Goal: Task Accomplishment & Management: Manage account settings

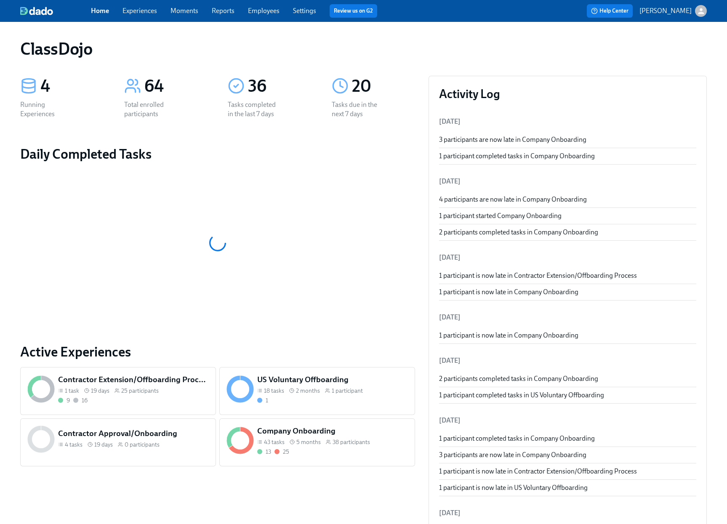
click at [333, 456] on div "Company Onboarding 43 tasks 5 months 38 participants 13 25" at bounding box center [333, 441] width 154 height 34
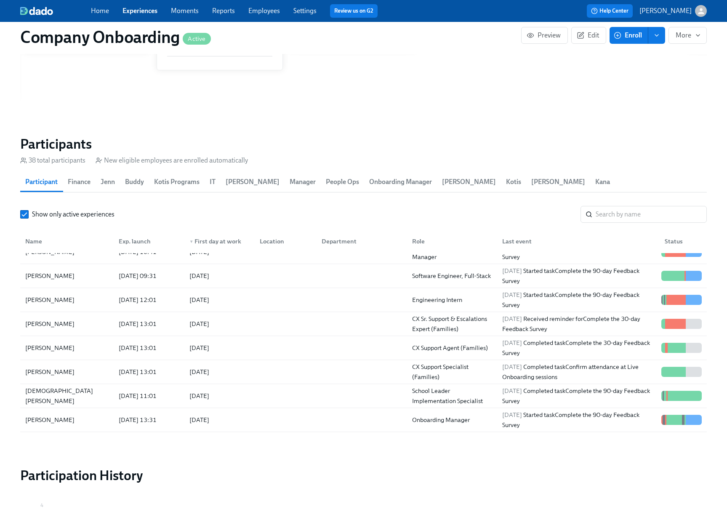
scroll to position [728, 0]
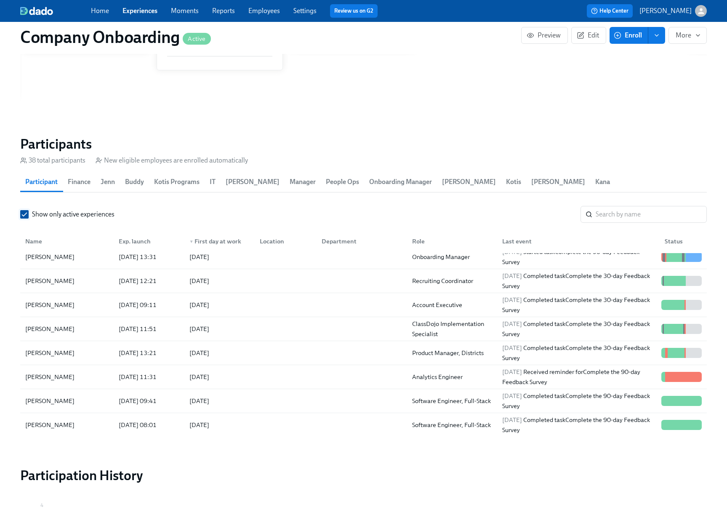
click at [24, 210] on input "Show only active experiences" at bounding box center [25, 214] width 8 height 8
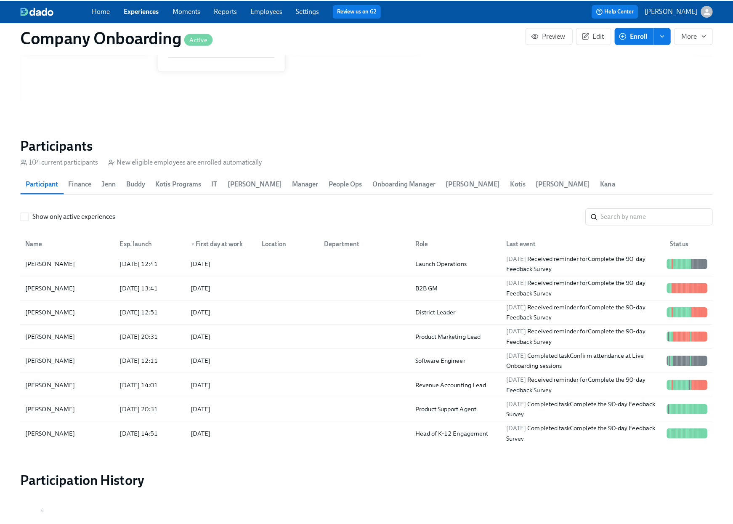
scroll to position [1166, 0]
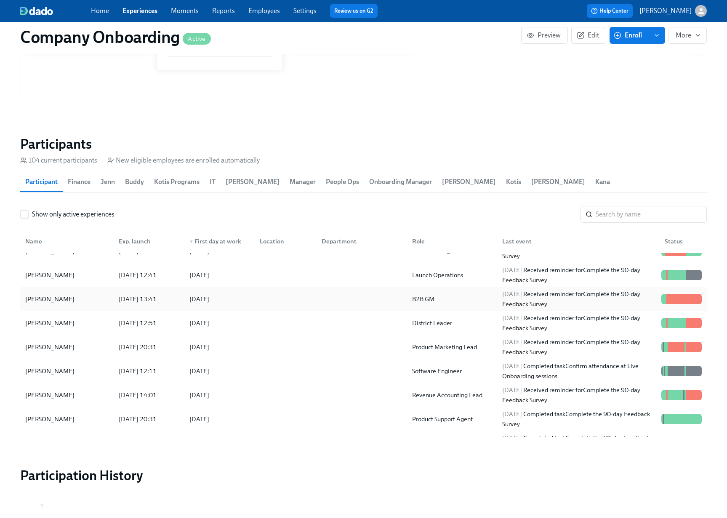
click at [282, 294] on div at bounding box center [284, 298] width 62 height 17
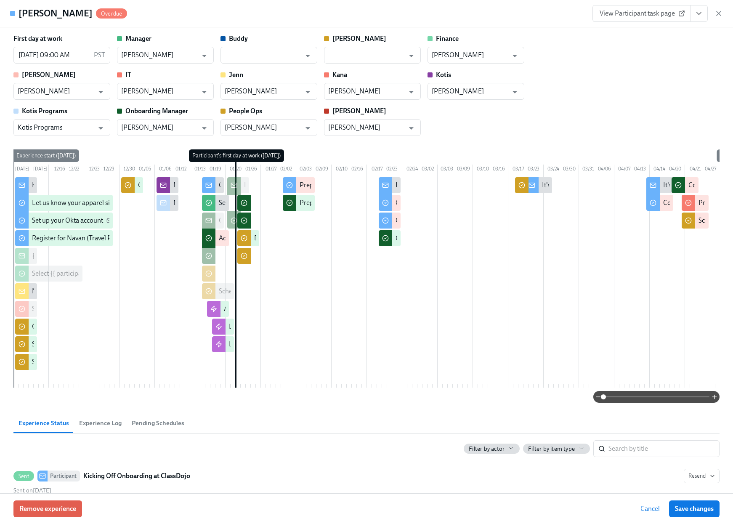
scroll to position [0, 101]
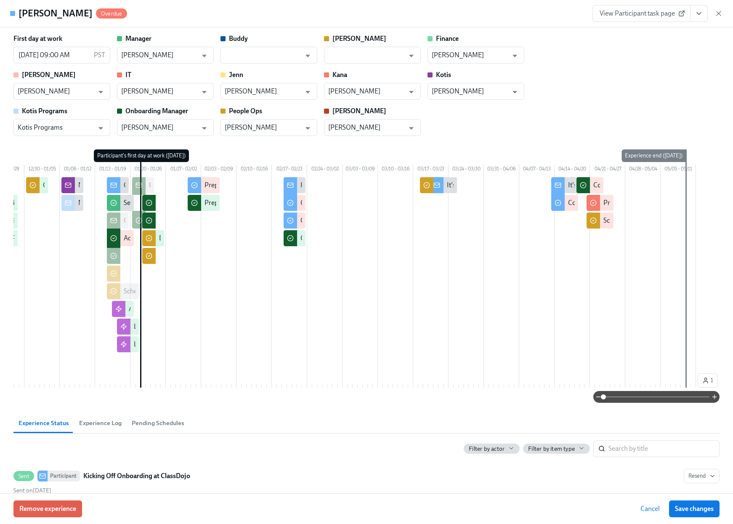
click at [699, 16] on icon "View task page" at bounding box center [699, 13] width 8 height 8
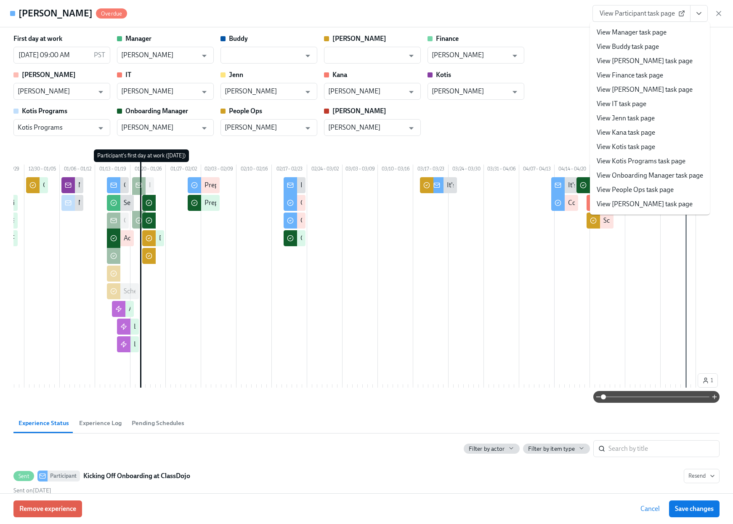
click at [624, 32] on link "View Manager task page" at bounding box center [632, 32] width 70 height 9
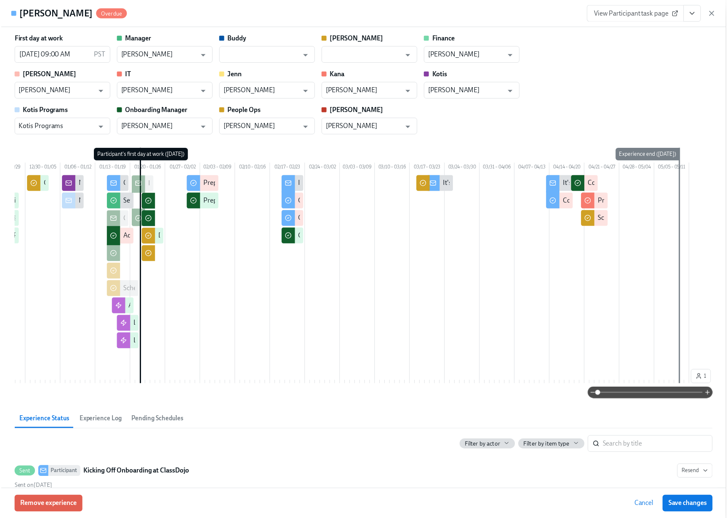
scroll to position [1166, 0]
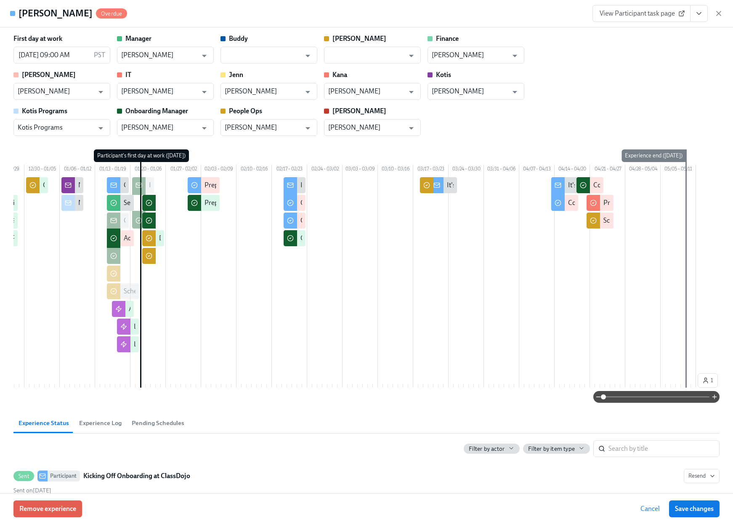
drag, startPoint x: 722, startPoint y: 13, endPoint x: 516, endPoint y: 36, distance: 206.7
click at [722, 13] on icon "button" at bounding box center [719, 13] width 8 height 8
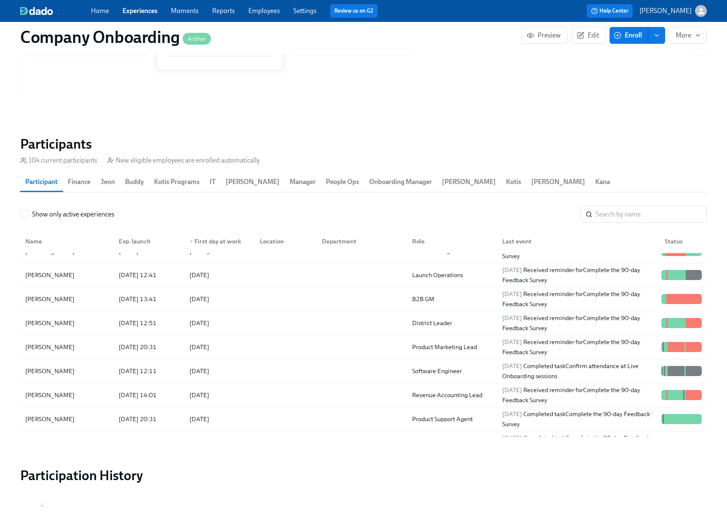
click at [266, 10] on link "Employees" at bounding box center [264, 11] width 32 height 8
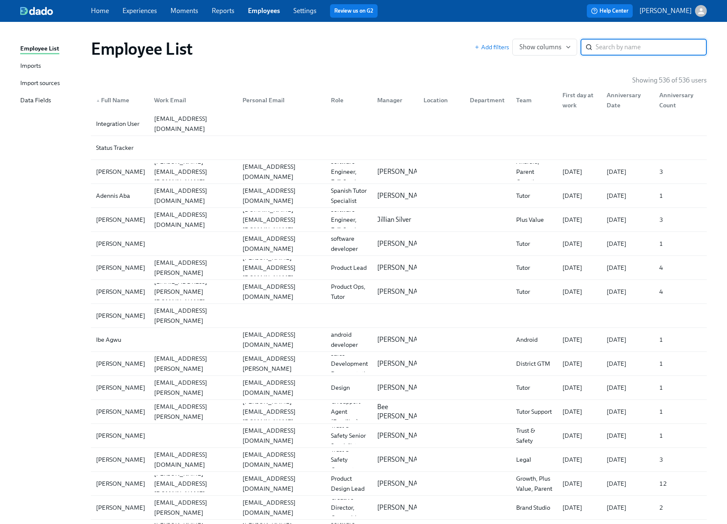
click at [615, 45] on input "search" at bounding box center [651, 47] width 111 height 17
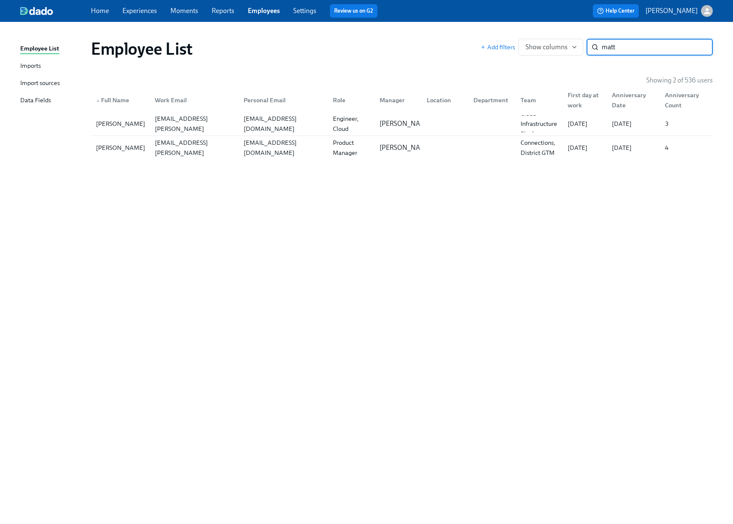
type input "matt"
click at [33, 65] on div "Imports" at bounding box center [30, 66] width 21 height 11
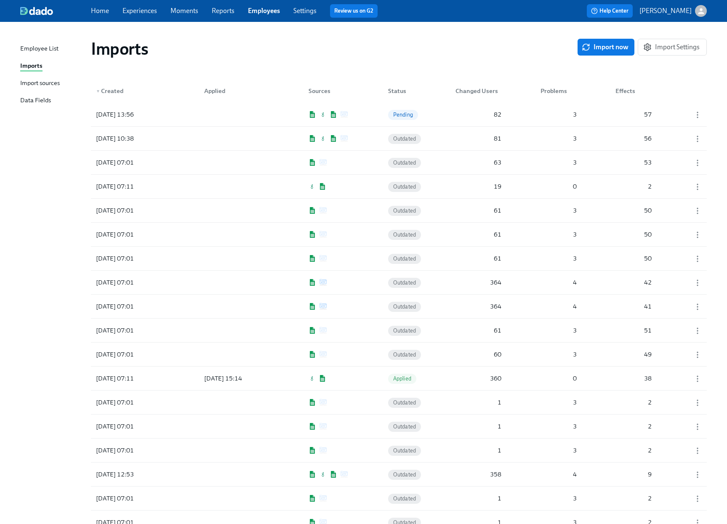
click at [403, 53] on div "Imports" at bounding box center [334, 49] width 487 height 20
click at [621, 48] on span "Import now" at bounding box center [605, 47] width 45 height 8
click at [432, 55] on div "Imports" at bounding box center [329, 49] width 476 height 20
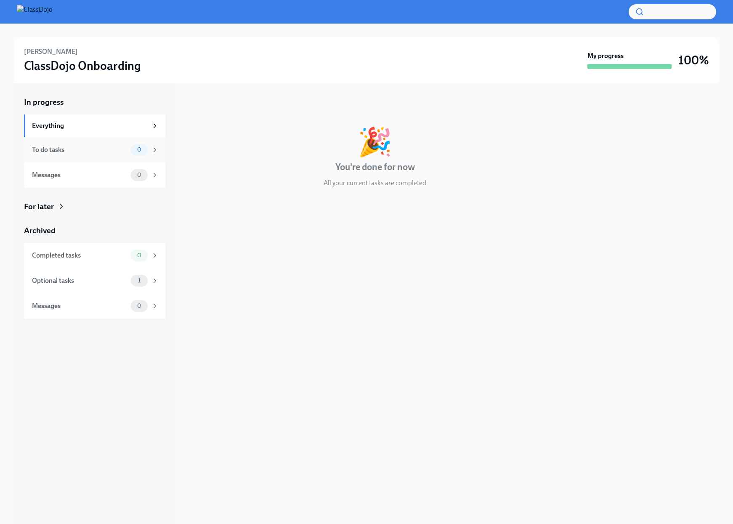
click at [74, 152] on div "To do tasks" at bounding box center [80, 149] width 96 height 9
click at [83, 176] on div "Messages" at bounding box center [80, 174] width 96 height 9
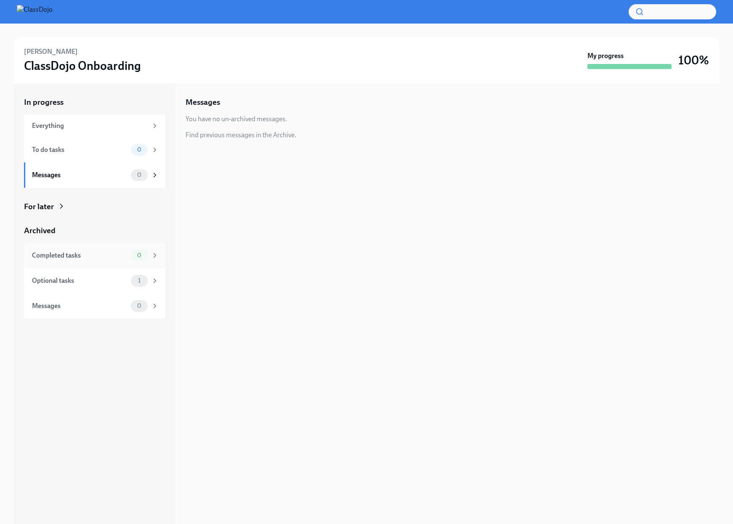
click at [87, 250] on div "Completed tasks 0" at bounding box center [95, 256] width 127 height 12
click at [78, 276] on div "Optional tasks" at bounding box center [80, 280] width 96 height 9
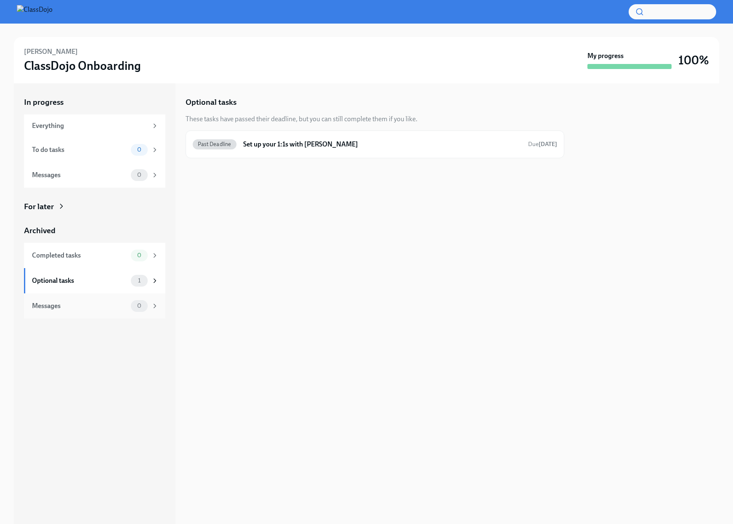
click at [78, 304] on div "Messages" at bounding box center [80, 305] width 96 height 9
click at [83, 286] on div "Optional tasks 1" at bounding box center [95, 281] width 127 height 12
